Goal: Information Seeking & Learning: Learn about a topic

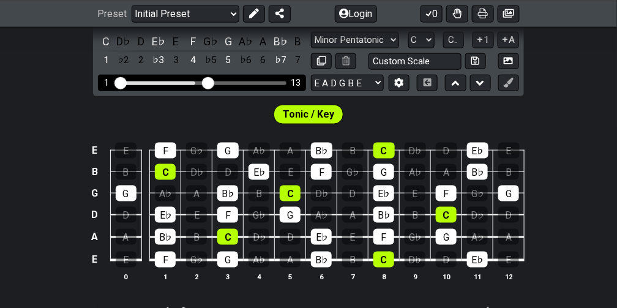
scroll to position [313, 0]
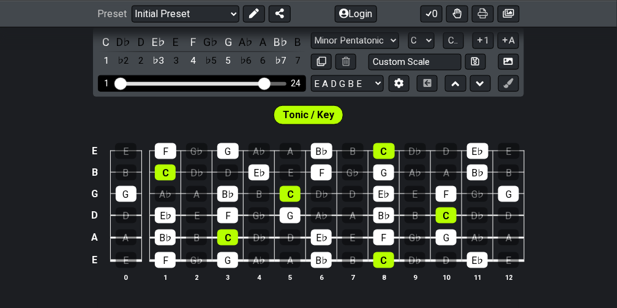
drag, startPoint x: 191, startPoint y: 107, endPoint x: 264, endPoint y: 106, distance: 73.4
click at [264, 83] on input "Visible fret range" at bounding box center [202, 83] width 174 height 0
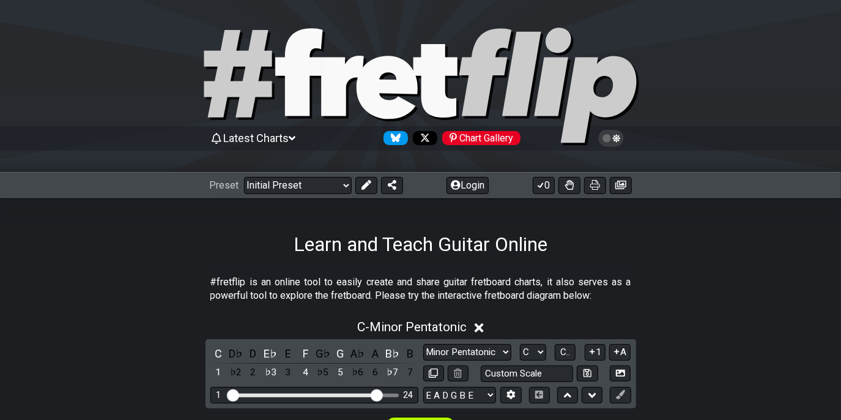
scroll to position [0, 0]
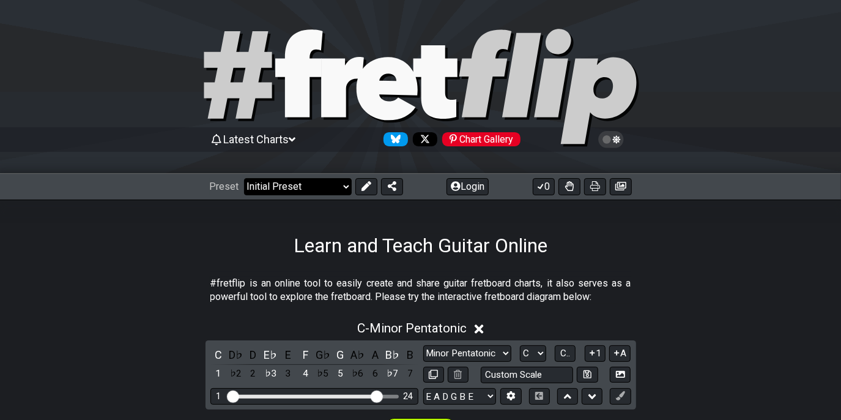
click at [317, 179] on select "Welcome to #fretflip! Initial Preset Custom Preset Minor Pentatonic Major Penta…" at bounding box center [298, 186] width 108 height 17
click at [313, 185] on select "Welcome to #fretflip! Initial Preset Custom Preset Minor Pentatonic Major Penta…" at bounding box center [298, 186] width 108 height 17
click at [313, 183] on select "Welcome to #fretflip! Initial Preset Custom Preset Minor Pentatonic Major Penta…" at bounding box center [298, 186] width 108 height 17
click at [249, 178] on select "Welcome to #fretflip! Initial Preset Custom Preset Minor Pentatonic Major Penta…" at bounding box center [298, 186] width 108 height 17
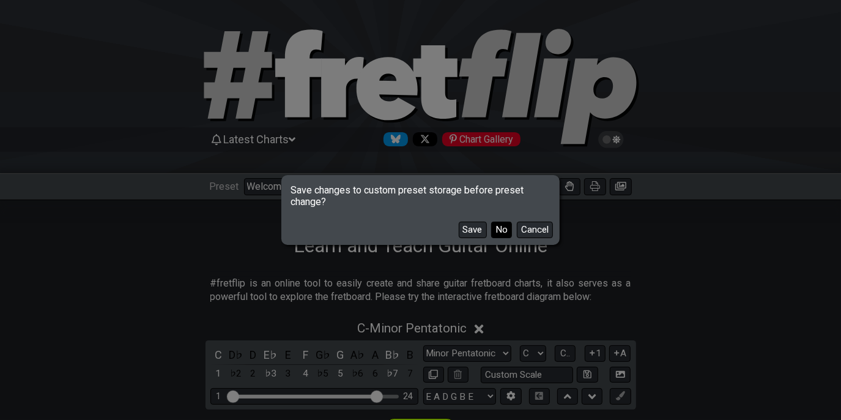
click at [491, 233] on button "No" at bounding box center [501, 229] width 21 height 17
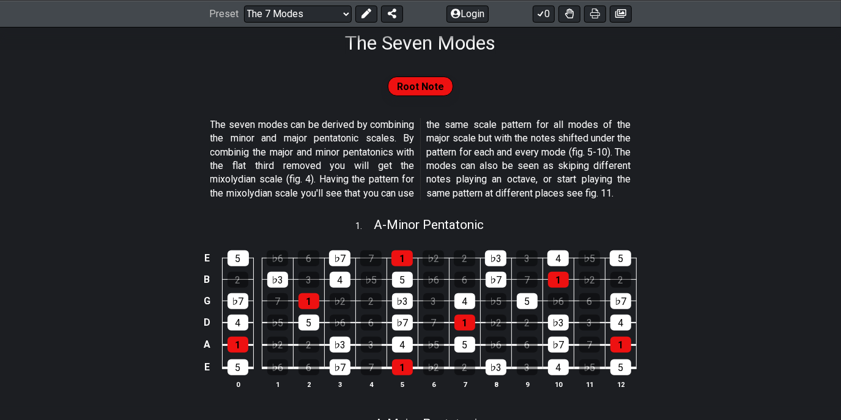
scroll to position [204, 0]
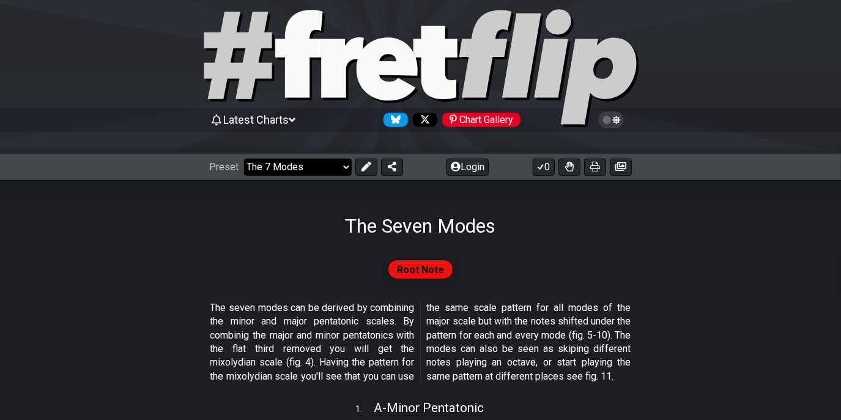
click at [284, 160] on select "Welcome to #fretflip! Initial Preset Custom Preset Minor Pentatonic Major Penta…" at bounding box center [298, 166] width 108 height 17
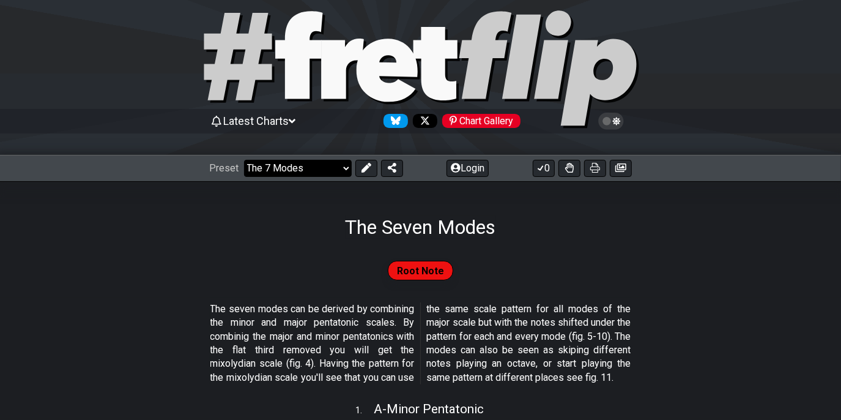
click at [292, 167] on select "Welcome to #fretflip! Initial Preset Custom Preset Minor Pentatonic Major Penta…" at bounding box center [298, 168] width 108 height 17
click at [292, 168] on select "Welcome to #fretflip! Initial Preset Custom Preset Minor Pentatonic Major Penta…" at bounding box center [298, 168] width 108 height 17
click at [305, 162] on select "Welcome to #fretflip! Initial Preset Custom Preset Minor Pentatonic Major Penta…" at bounding box center [298, 168] width 108 height 17
click at [249, 160] on select "Welcome to #fretflip! Initial Preset Custom Preset Minor Pentatonic Major Penta…" at bounding box center [298, 168] width 108 height 17
select select "/minor-pentatonic"
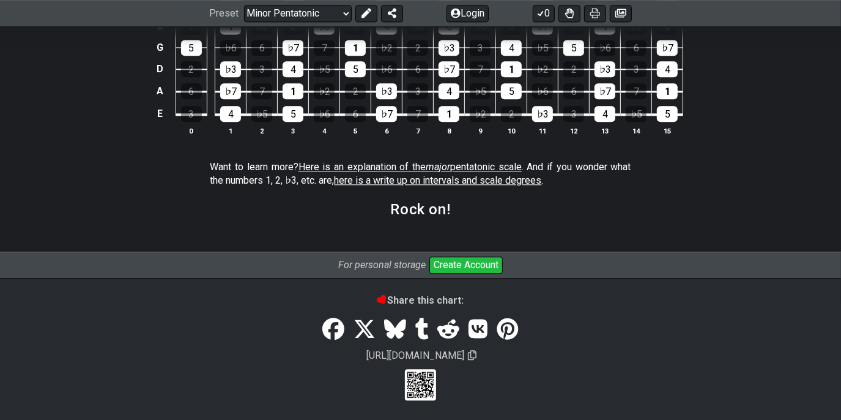
scroll to position [1890, 0]
select select "D"
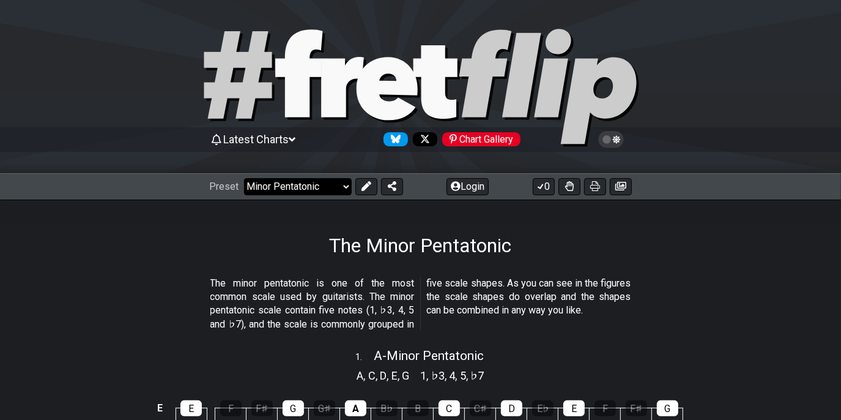
click at [301, 190] on select "Welcome to #fretflip! Initial Preset Custom Preset Minor Pentatonic Major Penta…" at bounding box center [298, 186] width 108 height 17
click at [301, 188] on select "Welcome to #fretflip! Initial Preset Custom Preset Minor Pentatonic Major Penta…" at bounding box center [298, 186] width 108 height 17
click at [311, 190] on select "Welcome to #fretflip! Initial Preset Custom Preset Minor Pentatonic Major Penta…" at bounding box center [298, 186] width 108 height 17
click at [249, 178] on select "Welcome to #fretflip! Initial Preset Custom Preset Minor Pentatonic Major Penta…" at bounding box center [298, 186] width 108 height 17
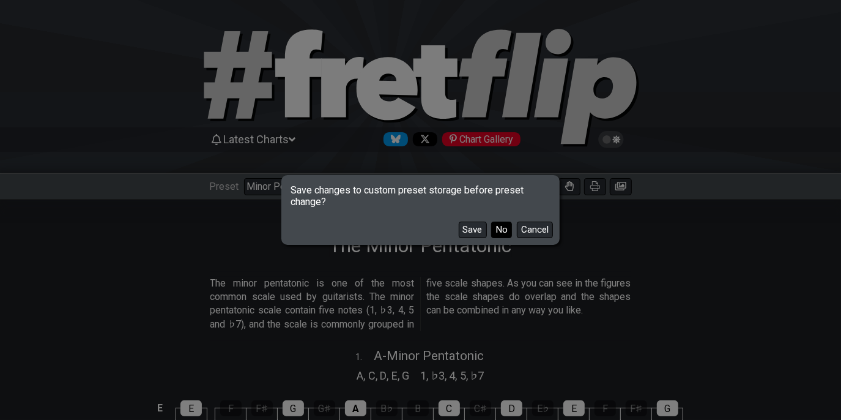
click at [491, 230] on button "No" at bounding box center [501, 229] width 21 height 17
select select "/musical-notes-explained"
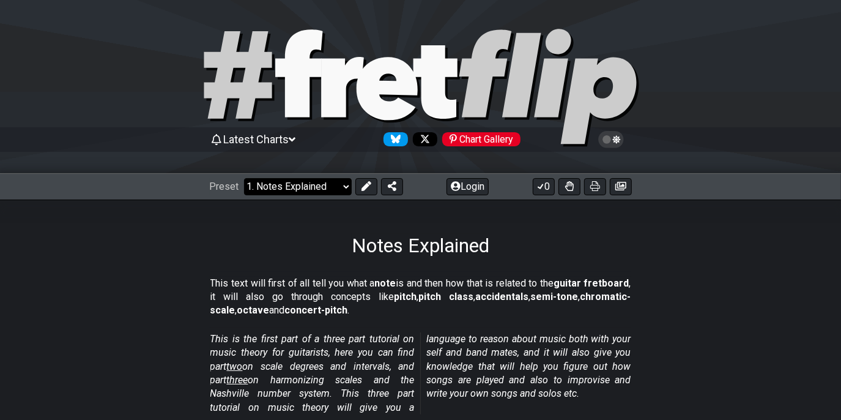
click at [293, 186] on select "Welcome to #fretflip! Initial Preset Custom Preset Minor Pentatonic Major Penta…" at bounding box center [298, 186] width 108 height 17
click at [249, 178] on select "Welcome to #fretflip! Initial Preset Custom Preset Minor Pentatonic Major Penta…" at bounding box center [298, 186] width 108 height 17
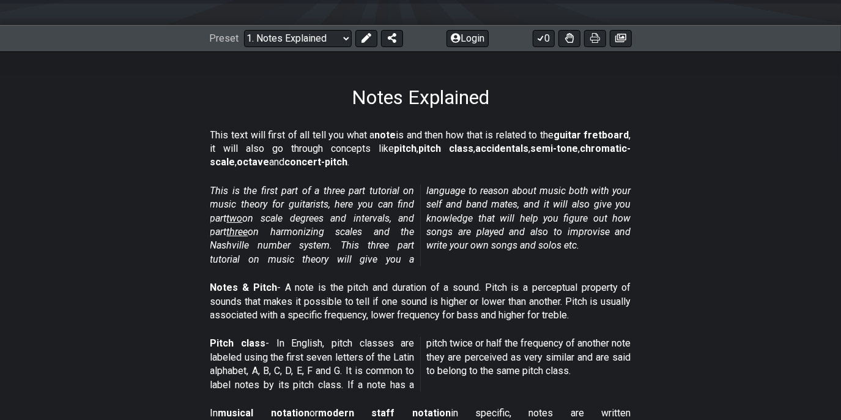
scroll to position [148, 0]
